Goal: Task Accomplishment & Management: Manage account settings

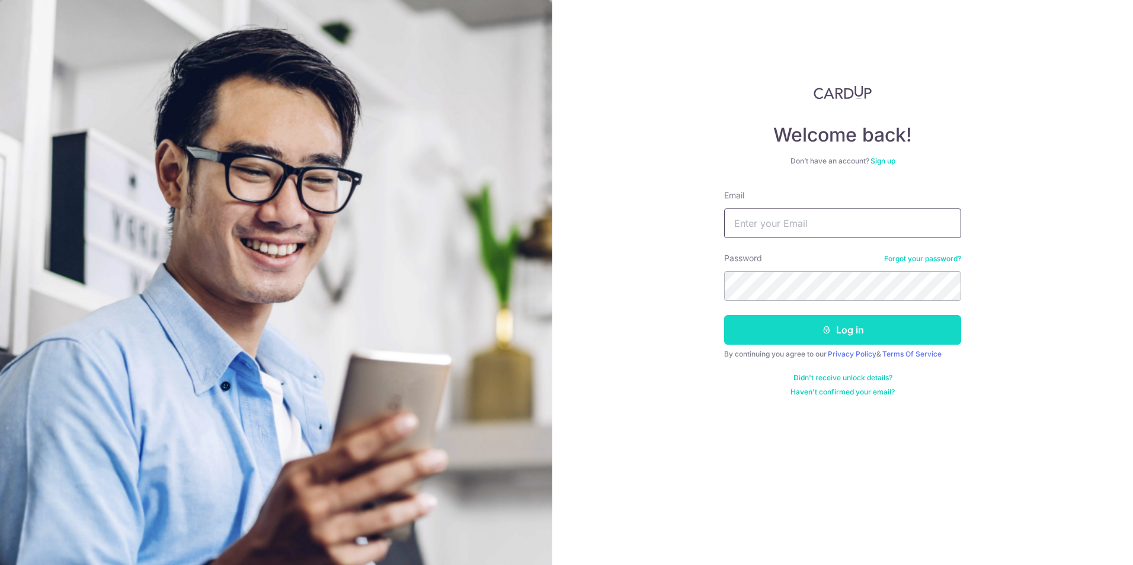
type input "[PERSON_NAME][EMAIL_ADDRESS][DOMAIN_NAME]"
click at [859, 343] on button "Log in" at bounding box center [842, 330] width 237 height 30
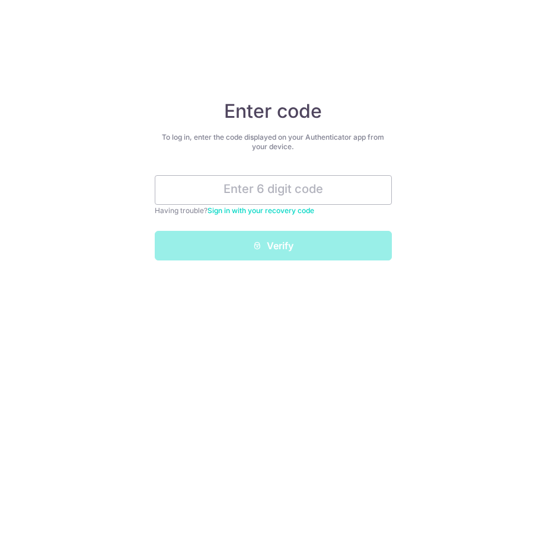
click at [200, 36] on div "Enter code To log in, enter the code displayed on your Authenticator app from y…" at bounding box center [273, 272] width 546 height 544
